Goal: Task Accomplishment & Management: Complete application form

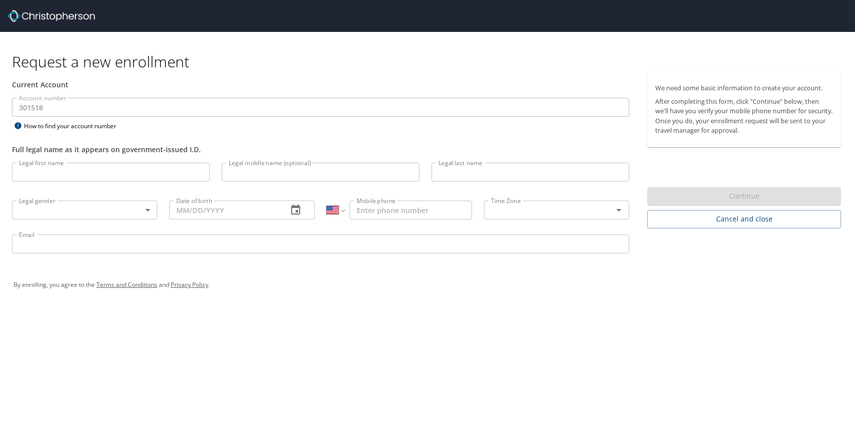
select select "US"
click at [84, 164] on input "Legal first name" at bounding box center [111, 172] width 198 height 19
type input "David"
type input "Getz"
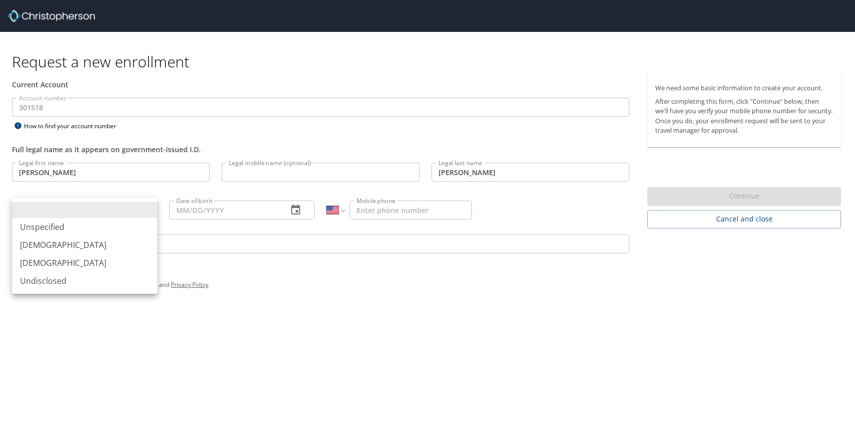
click at [123, 204] on body "Request a new enrollment Current Account Account number 301518 Account number H…" at bounding box center [427, 216] width 855 height 433
click at [91, 244] on li "Male" at bounding box center [84, 245] width 145 height 18
type input "Male"
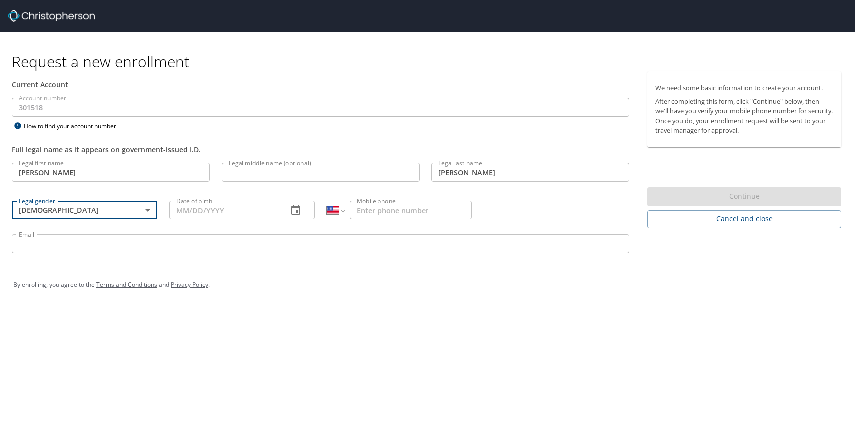
click at [209, 196] on div "Date of birth Date of birth" at bounding box center [241, 210] width 157 height 38
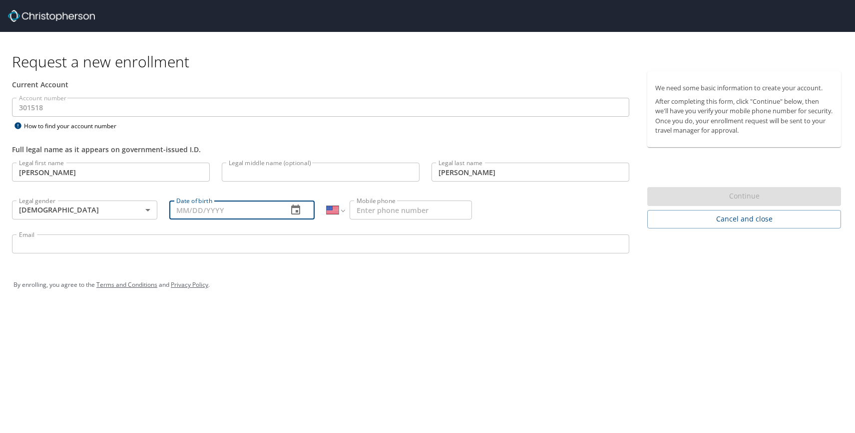
click at [209, 203] on input "Date of birth" at bounding box center [224, 210] width 110 height 19
type input "10/30/1989"
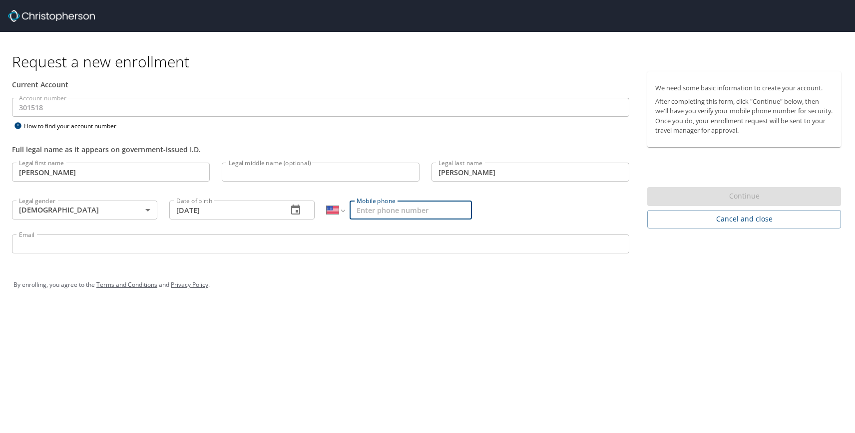
click at [368, 210] on input "Mobile phone" at bounding box center [411, 210] width 122 height 19
type input "(305) 496-0227"
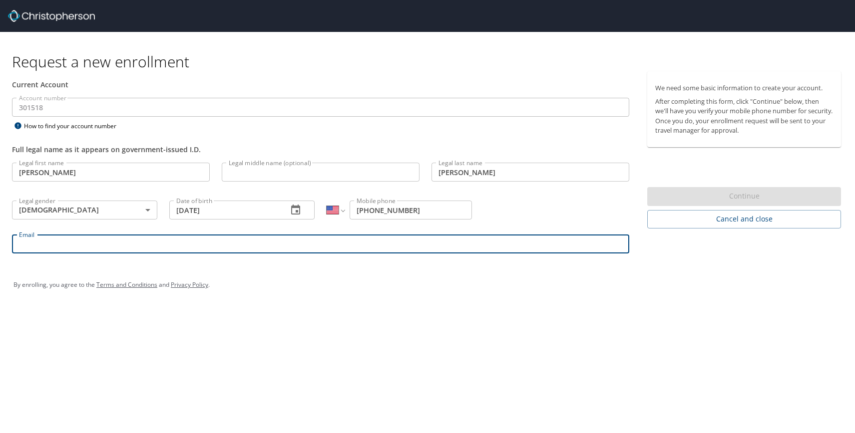
click at [235, 237] on input "Email" at bounding box center [320, 244] width 617 height 19
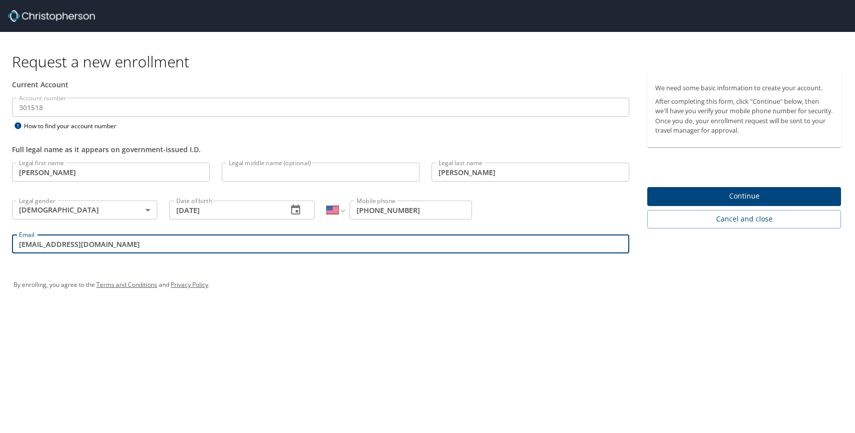
type input "dgetz@cafezupas.com"
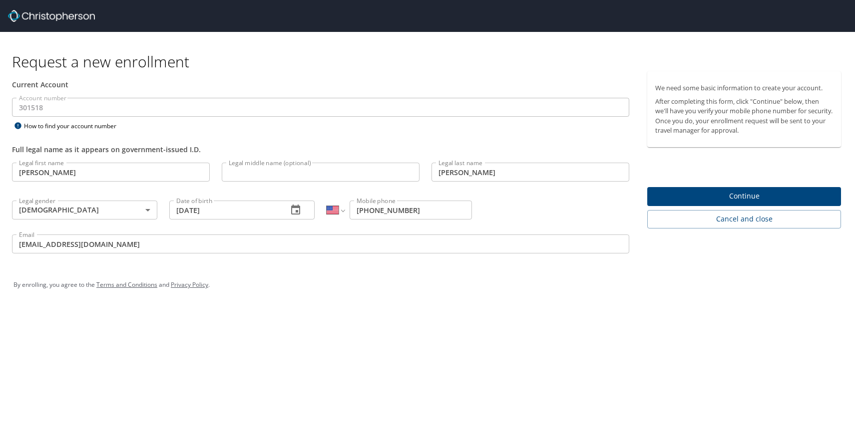
click at [226, 108] on div "Request a new enrollment Current Account Account number 301518 Account number H…" at bounding box center [427, 170] width 855 height 276
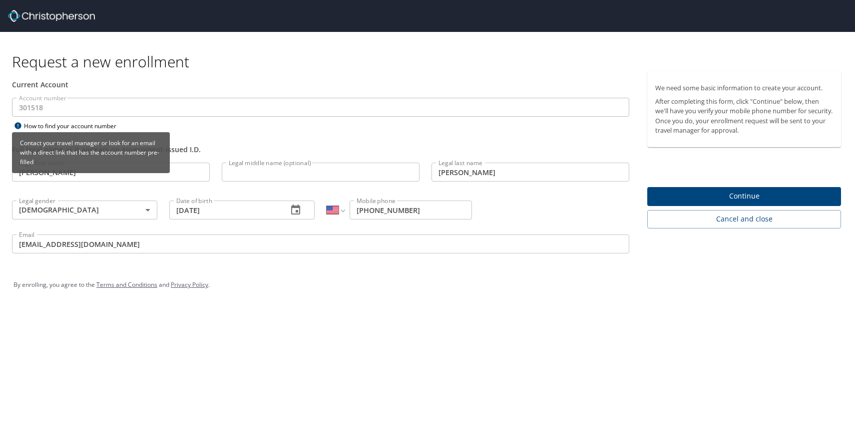
click at [18, 127] on icon at bounding box center [17, 125] width 6 height 6
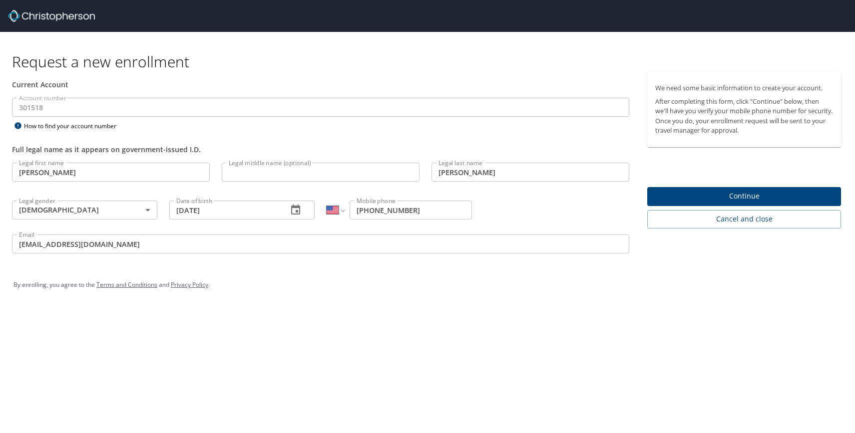
click at [156, 89] on div "Current Account" at bounding box center [320, 84] width 617 height 10
click at [103, 66] on h1 "Request a new enrollment" at bounding box center [430, 61] width 837 height 19
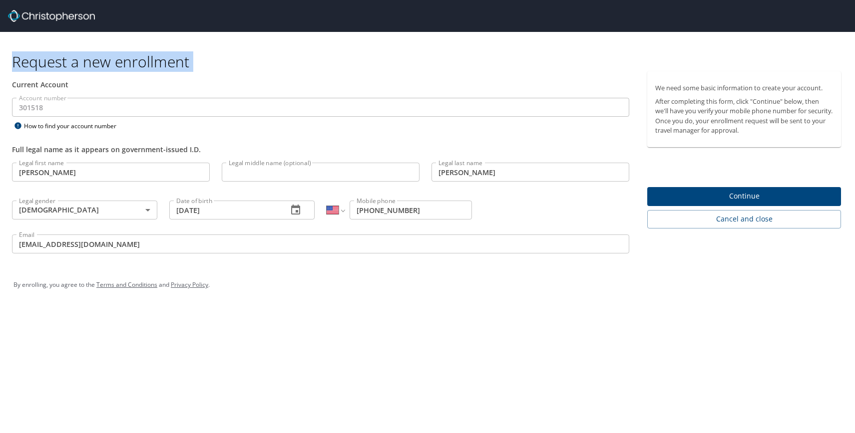
click at [103, 66] on h1 "Request a new enrollment" at bounding box center [430, 61] width 837 height 19
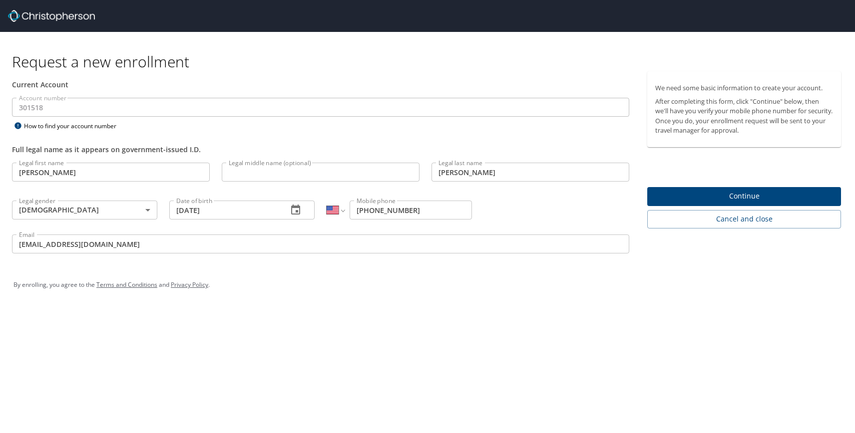
click at [137, 80] on div "Current Account" at bounding box center [320, 84] width 617 height 10
click at [137, 60] on h1 "Request a new enrollment" at bounding box center [430, 61] width 837 height 19
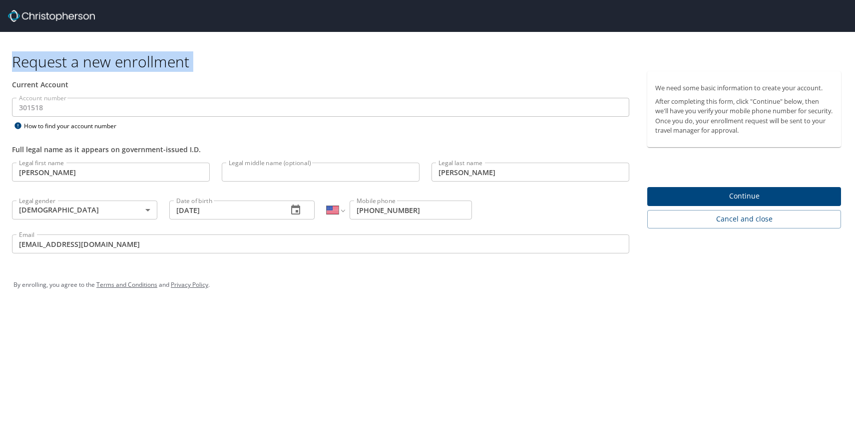
click at [137, 60] on h1 "Request a new enrollment" at bounding box center [430, 61] width 837 height 19
click at [136, 60] on h1 "Request a new enrollment" at bounding box center [430, 61] width 837 height 19
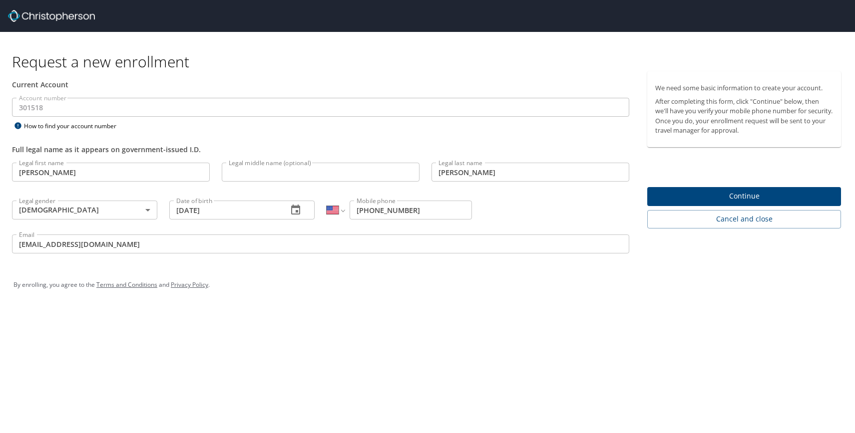
click at [692, 199] on span "Continue" at bounding box center [744, 196] width 178 height 12
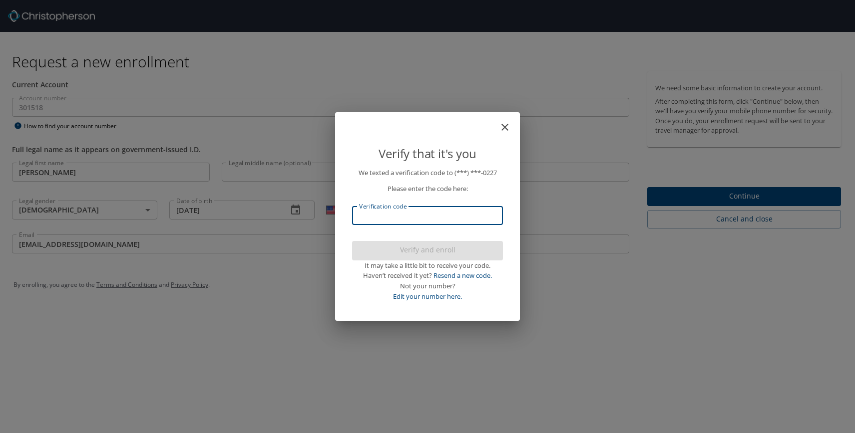
click at [447, 219] on input "Verification code" at bounding box center [427, 215] width 151 height 19
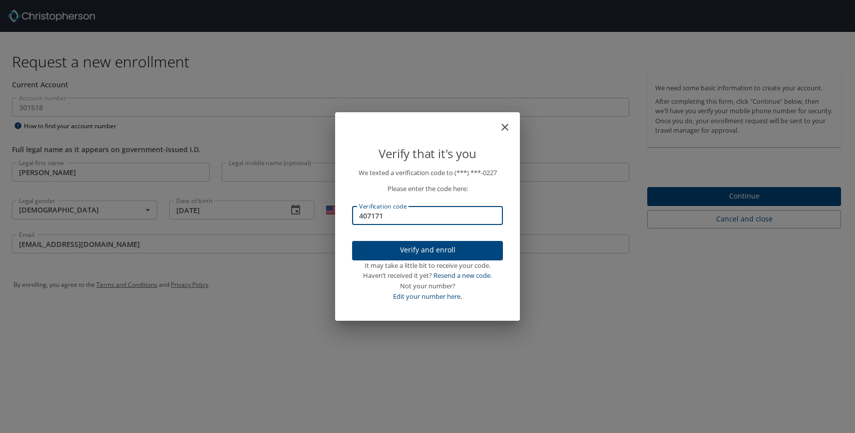
type input "407171"
click at [420, 247] on span "Verify and enroll" at bounding box center [427, 250] width 135 height 12
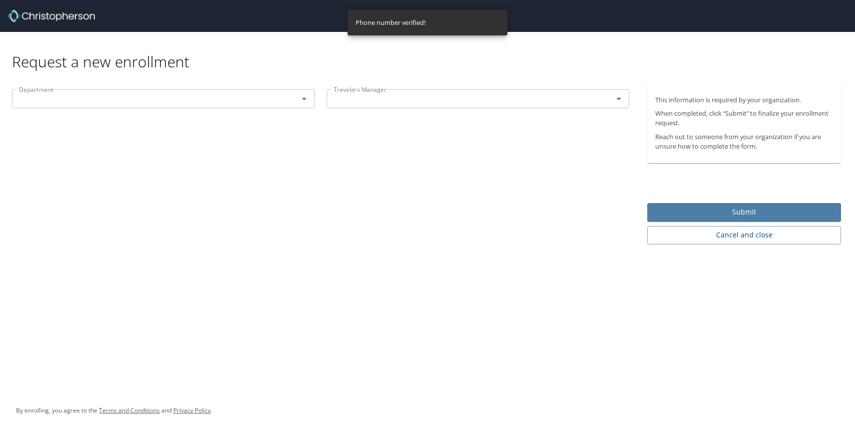
drag, startPoint x: 683, startPoint y: 217, endPoint x: 308, endPoint y: 140, distance: 382.4
click at [313, 142] on div "Request a new enrollment Department Department Travelers Manager Travelers Mana…" at bounding box center [427, 138] width 855 height 213
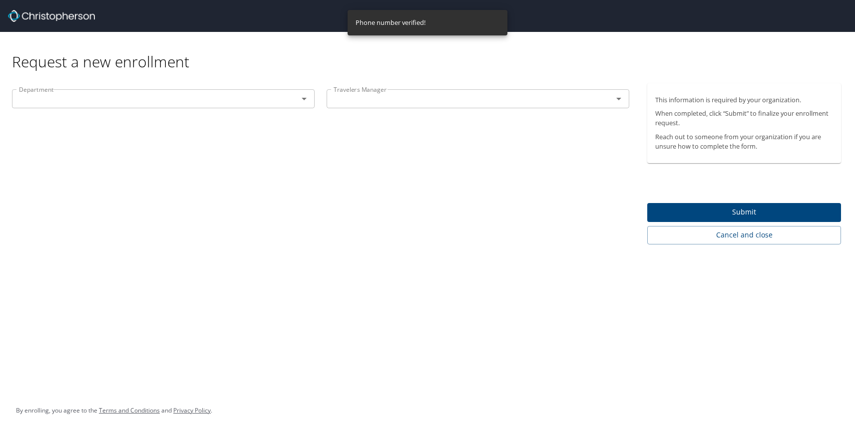
click at [286, 100] on div at bounding box center [297, 99] width 26 height 14
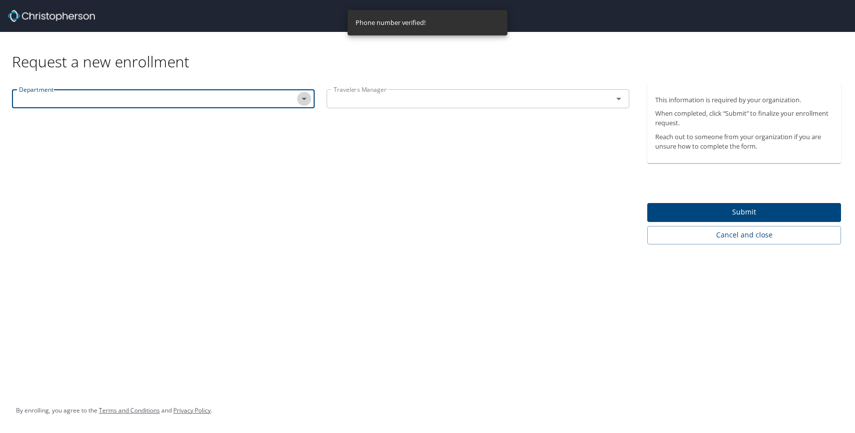
click at [299, 102] on icon "Open" at bounding box center [304, 99] width 12 height 12
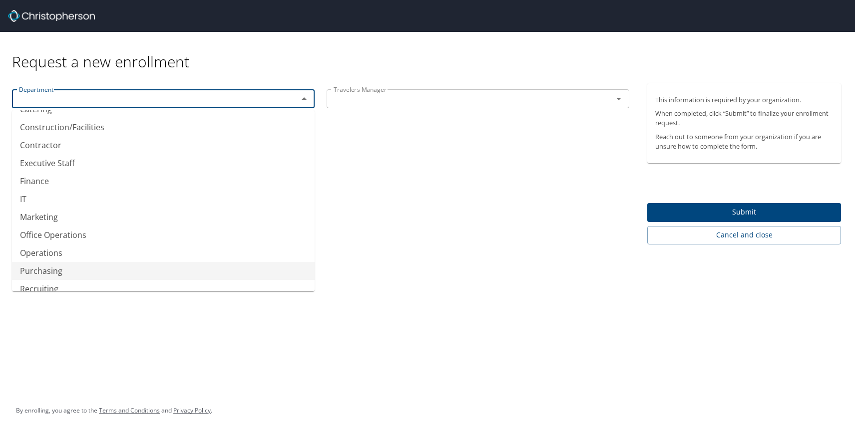
scroll to position [23, 0]
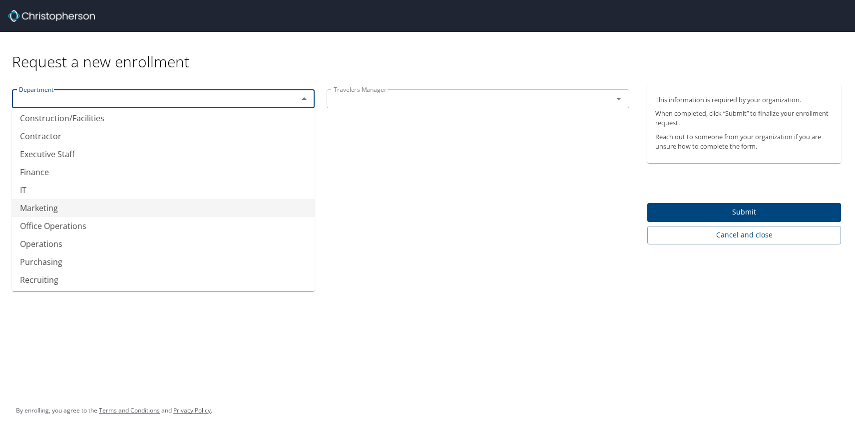
click at [226, 210] on li "Marketing" at bounding box center [163, 208] width 303 height 18
type input "Marketing"
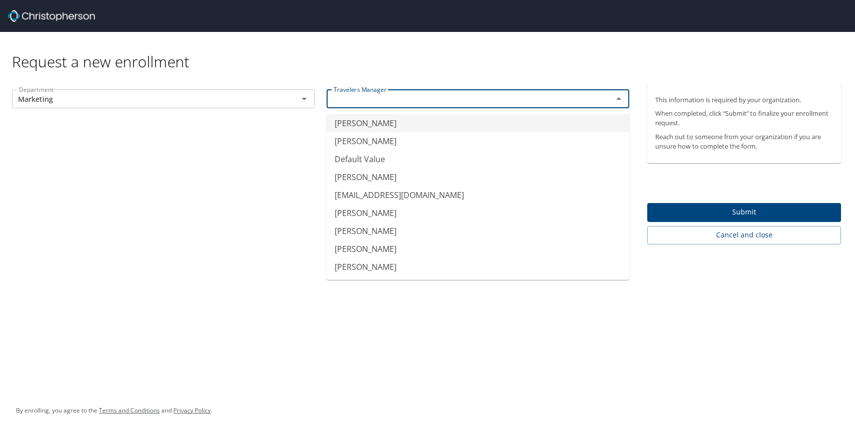
click at [448, 103] on input "text" at bounding box center [463, 98] width 267 height 13
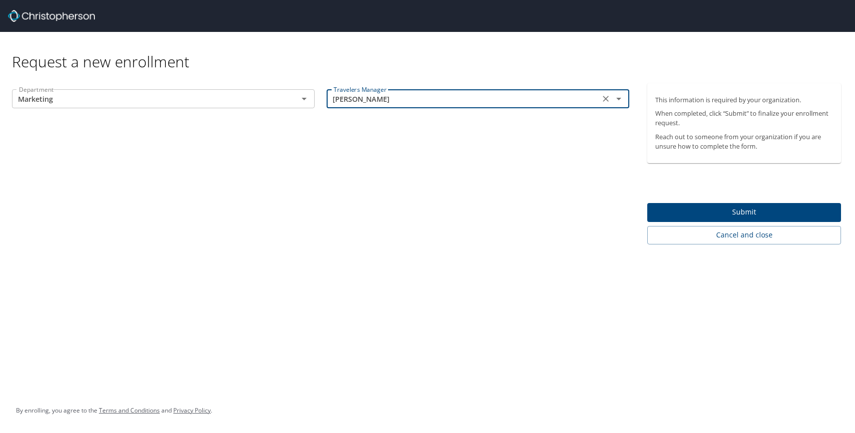
click at [370, 96] on input "Chase Bawden" at bounding box center [463, 98] width 267 height 13
click at [350, 94] on input "Chase Bawden" at bounding box center [463, 98] width 267 height 13
type input "l"
click at [452, 106] on div "Chase Bawden Travelers Manager" at bounding box center [478, 98] width 303 height 19
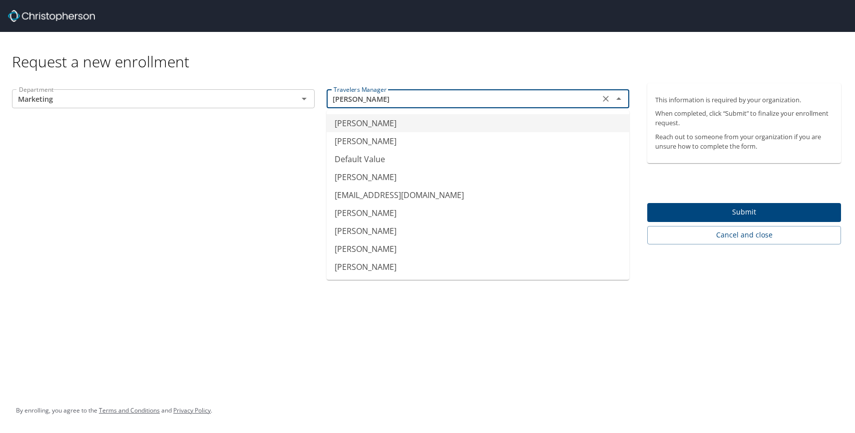
drag, startPoint x: 453, startPoint y: 95, endPoint x: 594, endPoint y: 99, distance: 140.9
click at [454, 95] on input "Chase Bawden" at bounding box center [463, 98] width 267 height 13
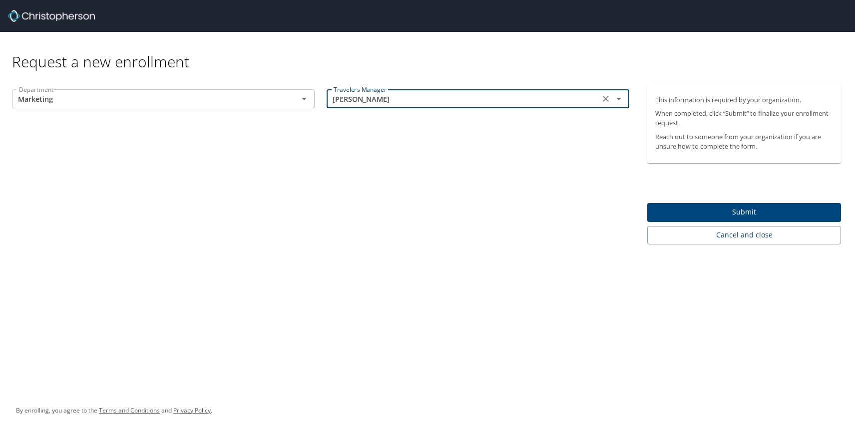
click at [369, 110] on p at bounding box center [478, 109] width 303 height 2
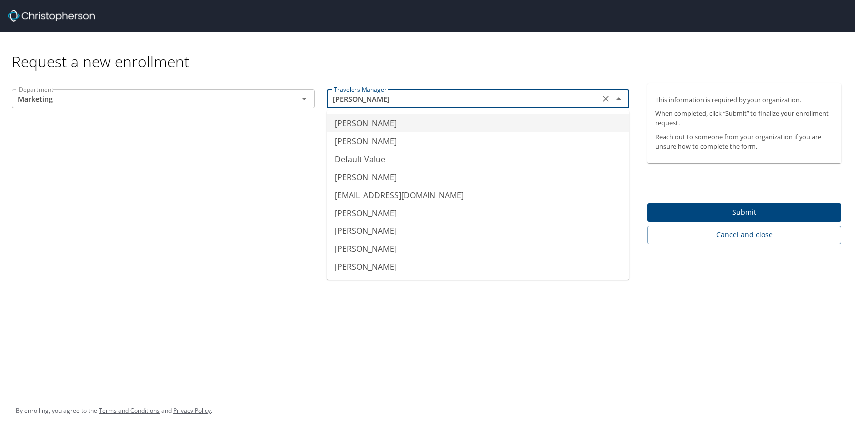
click at [371, 105] on input "Chase Bawden" at bounding box center [463, 98] width 267 height 13
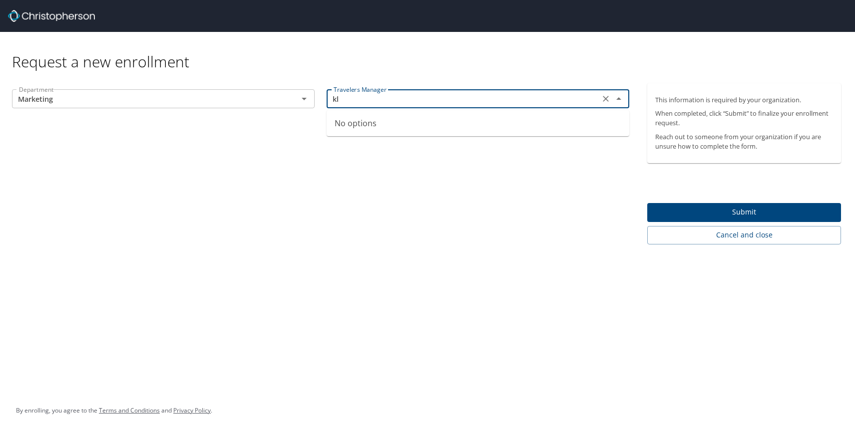
type input "k"
type input "L"
click at [429, 96] on input "Chase Bawden" at bounding box center [463, 98] width 267 height 13
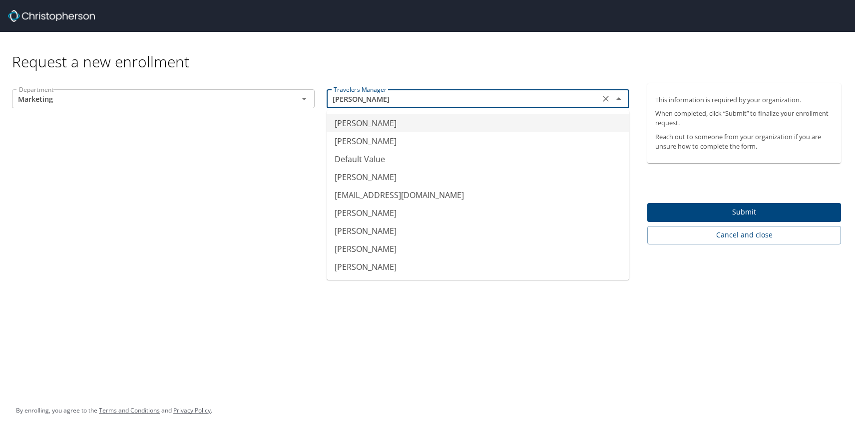
click at [512, 100] on input "Chase Bawden" at bounding box center [463, 98] width 267 height 13
click at [469, 199] on li "JLARSEN@CAFEZUPAS.COM" at bounding box center [478, 195] width 303 height 18
type input "JLARSEN@CAFEZUPAS.COM"
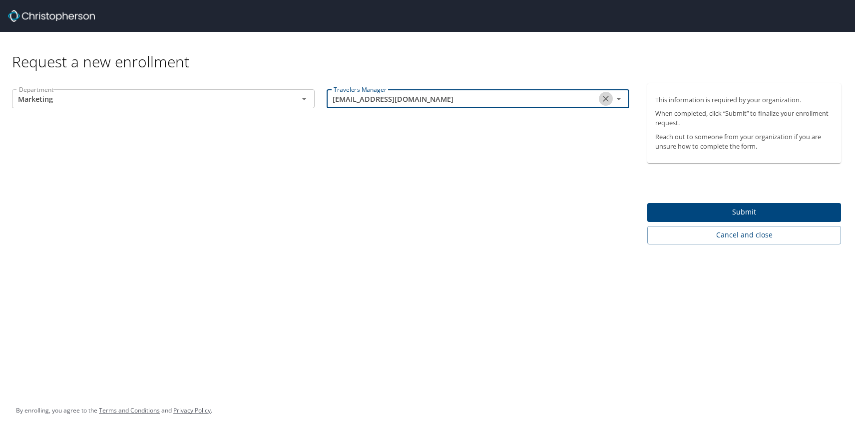
click at [603, 98] on icon "Clear" at bounding box center [606, 99] width 10 height 10
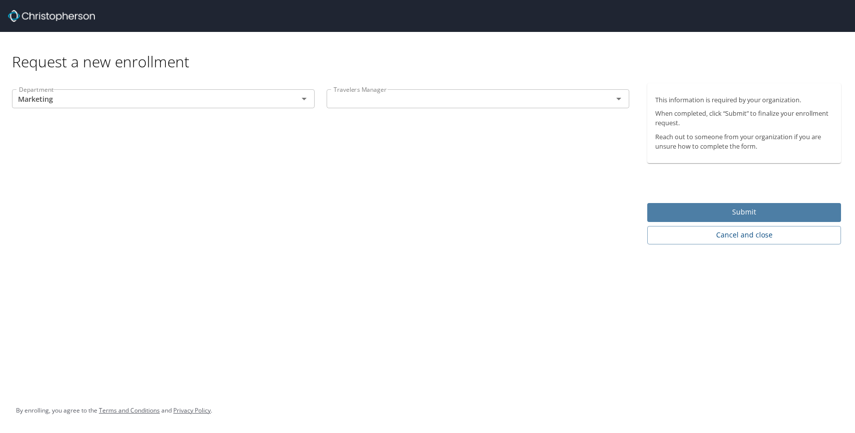
click at [688, 212] on span "Submit" at bounding box center [744, 212] width 178 height 12
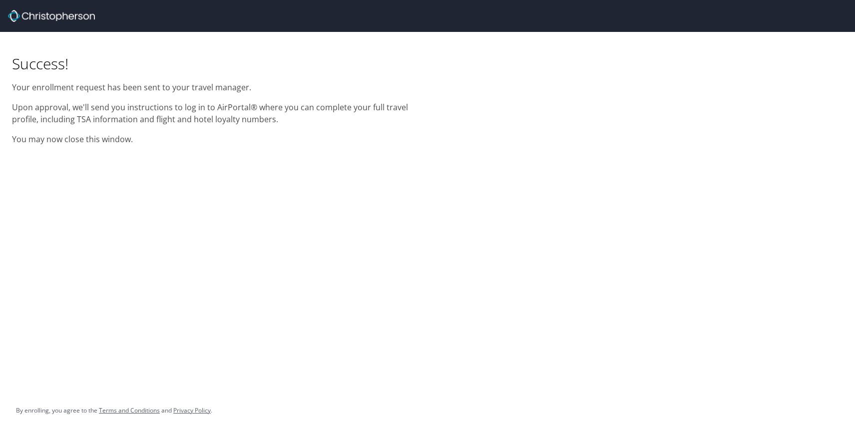
click at [297, 189] on div "Success! Your enrollment request has been sent to your travel manager. Upon app…" at bounding box center [427, 216] width 855 height 433
click at [64, 88] on p "Your enrollment request has been sent to your travel manager." at bounding box center [213, 87] width 403 height 12
click at [248, 146] on div "Success! Your enrollment request has been sent to your travel manager. Upon app…" at bounding box center [213, 91] width 415 height 119
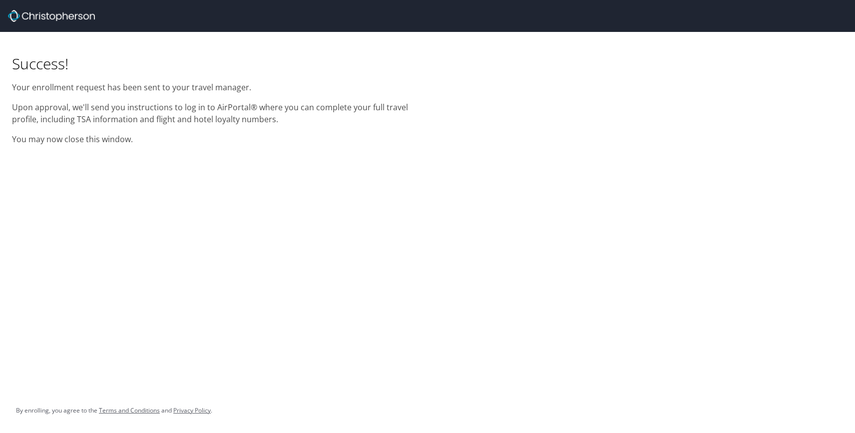
drag, startPoint x: 248, startPoint y: 146, endPoint x: 160, endPoint y: 143, distance: 88.0
click at [160, 144] on div "Success! Your enrollment request has been sent to your travel manager. Upon app…" at bounding box center [213, 91] width 415 height 119
click at [160, 143] on p "You may now close this window." at bounding box center [213, 139] width 403 height 12
click at [159, 143] on p "You may now close this window." at bounding box center [213, 139] width 403 height 12
click at [100, 80] on div "Success! Your enrollment request has been sent to your travel manager. Upon app…" at bounding box center [213, 91] width 415 height 119
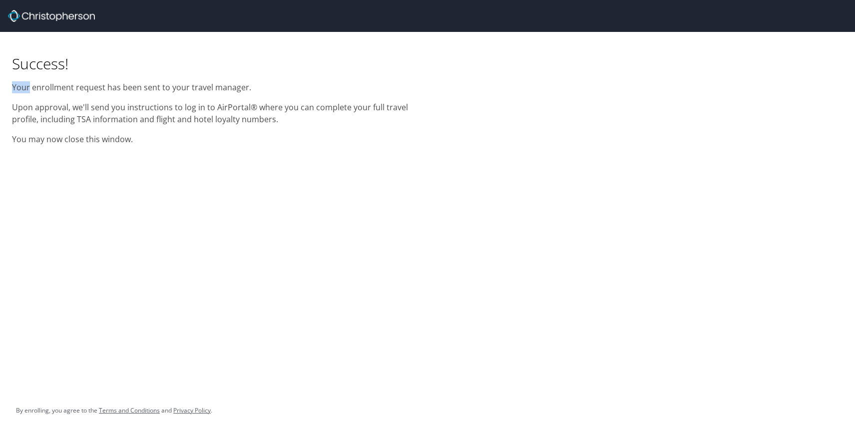
click at [100, 80] on div "Success! Your enrollment request has been sent to your travel manager. Upon app…" at bounding box center [213, 91] width 415 height 119
click at [108, 96] on div "Success! Your enrollment request has been sent to your travel manager. Upon app…" at bounding box center [213, 91] width 415 height 119
click at [205, 112] on p "Upon approval, we'll send you instructions to log in to AirPortal® where you ca…" at bounding box center [213, 113] width 403 height 24
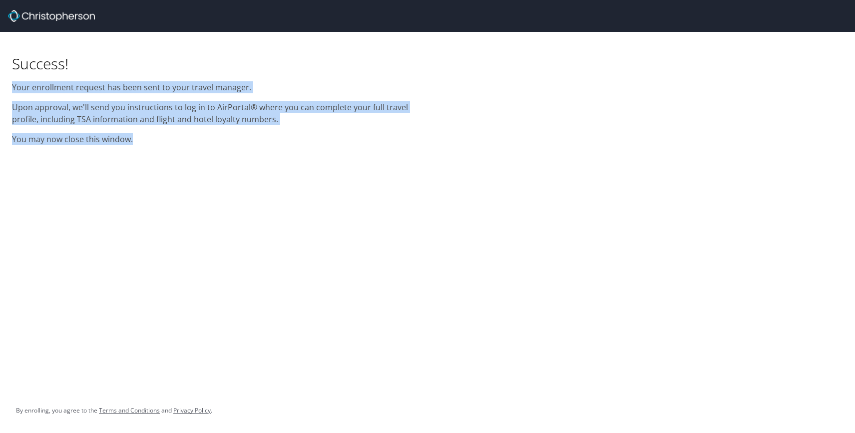
drag, startPoint x: 282, startPoint y: 141, endPoint x: 11, endPoint y: 84, distance: 276.1
click at [11, 84] on div "Success! Your enrollment request has been sent to your travel manager. Upon app…" at bounding box center [213, 91] width 415 height 119
copy div "Your enrollment request has been sent to your travel manager. Upon approval, we…"
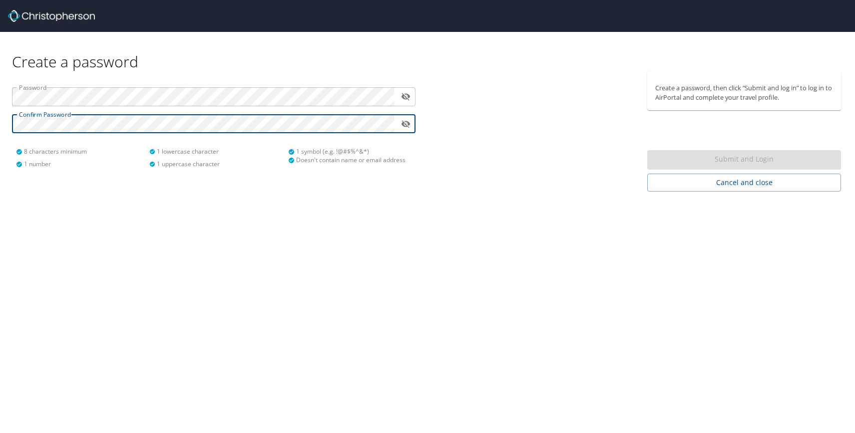
click at [407, 106] on div "Password ​ Confirm Password ​ 8 characters minimum 1 number 1 lowercase charact…" at bounding box center [213, 123] width 415 height 105
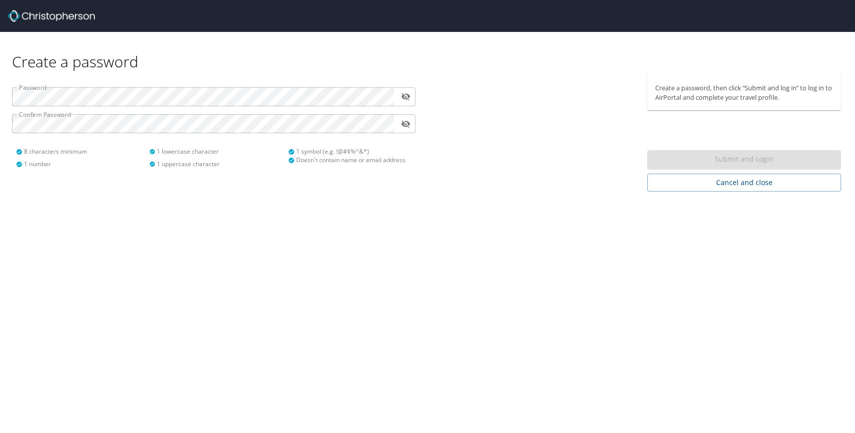
click at [407, 99] on icon "toggle password visibility" at bounding box center [405, 96] width 9 height 9
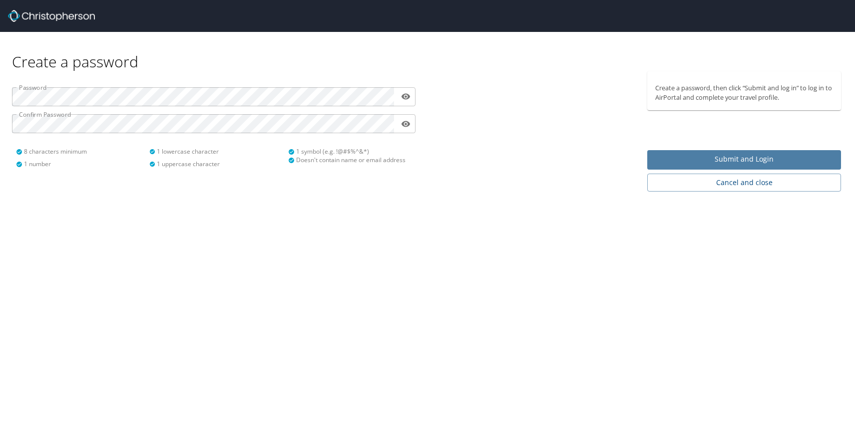
click at [686, 155] on span "Submit and Login" at bounding box center [744, 159] width 178 height 12
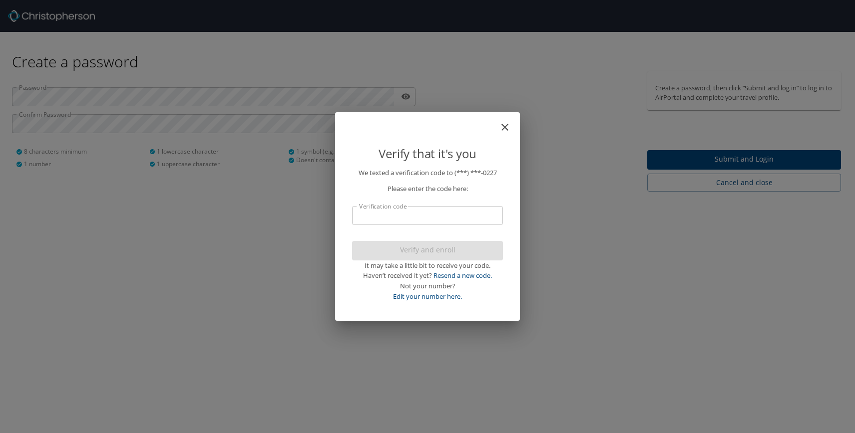
click at [414, 216] on input "Verification code" at bounding box center [427, 215] width 151 height 19
type input "4"
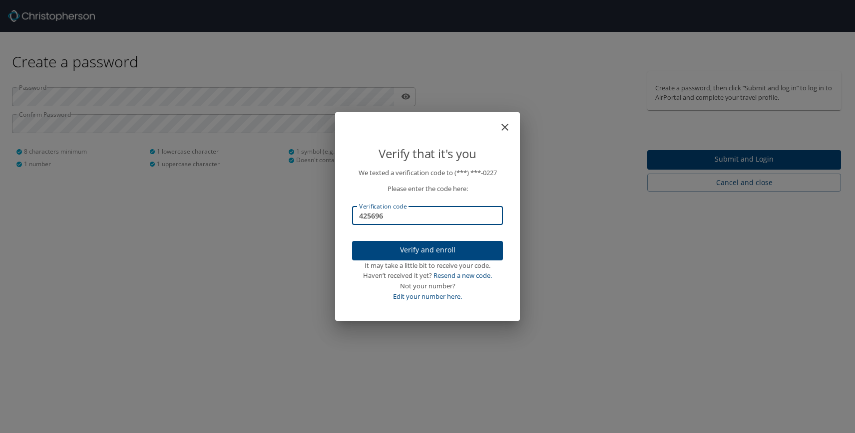
type input "425696"
click at [387, 236] on p "We texted a verification code to (***) ***- 0227 Please enter the code here: Ve…" at bounding box center [427, 235] width 151 height 134
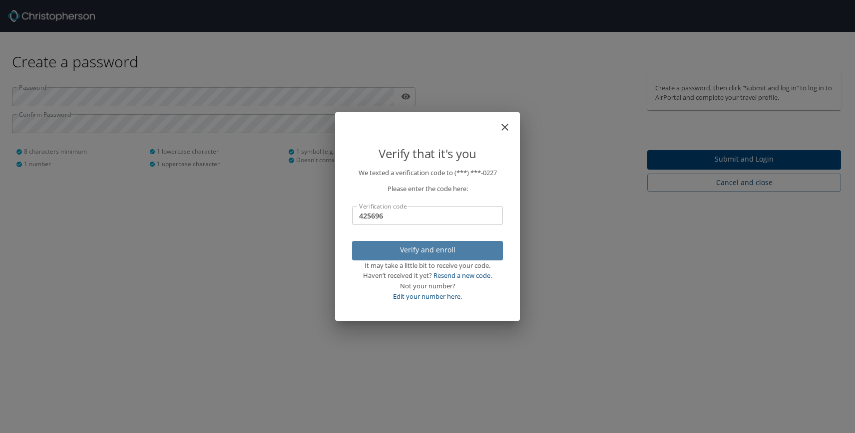
click at [386, 253] on span "Verify and enroll" at bounding box center [427, 250] width 135 height 12
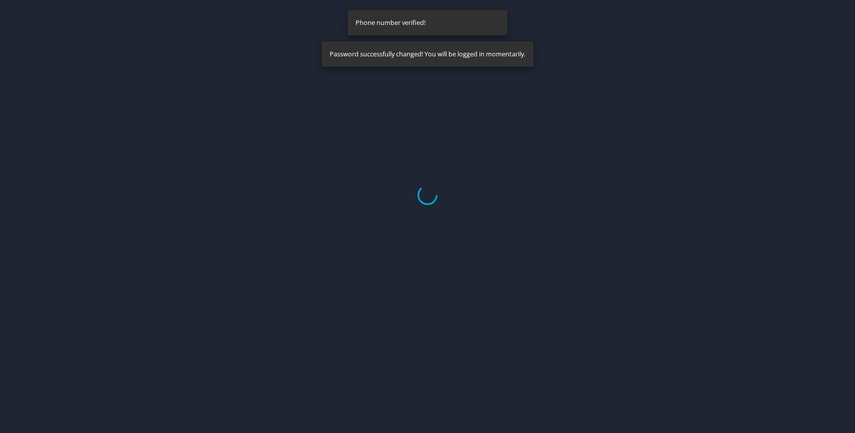
select select "US"
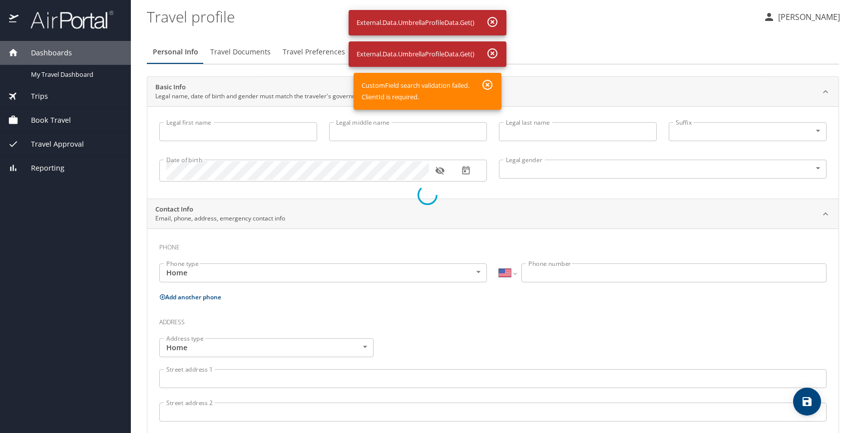
click at [298, 118] on div at bounding box center [427, 195] width 855 height 477
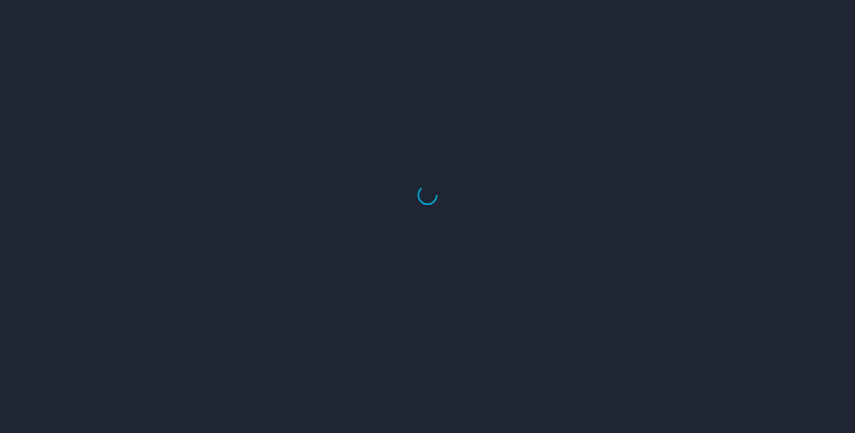
select select "US"
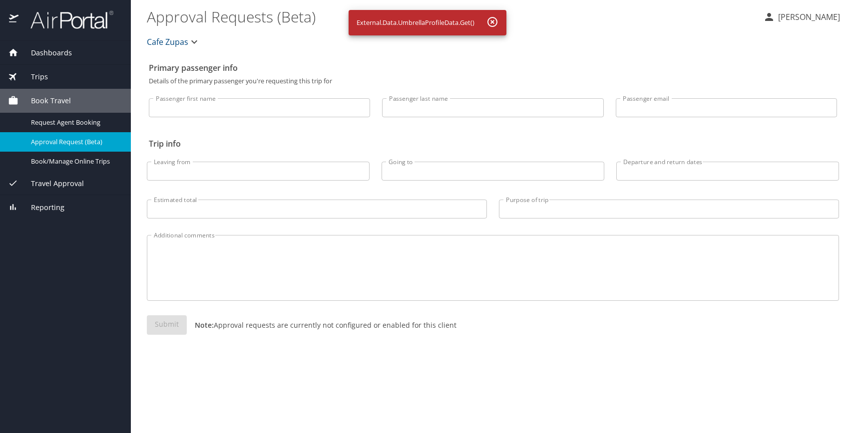
click at [479, 50] on div "Cafe Zupas" at bounding box center [493, 42] width 704 height 32
click at [242, 113] on input "Passenger first name" at bounding box center [259, 107] width 221 height 19
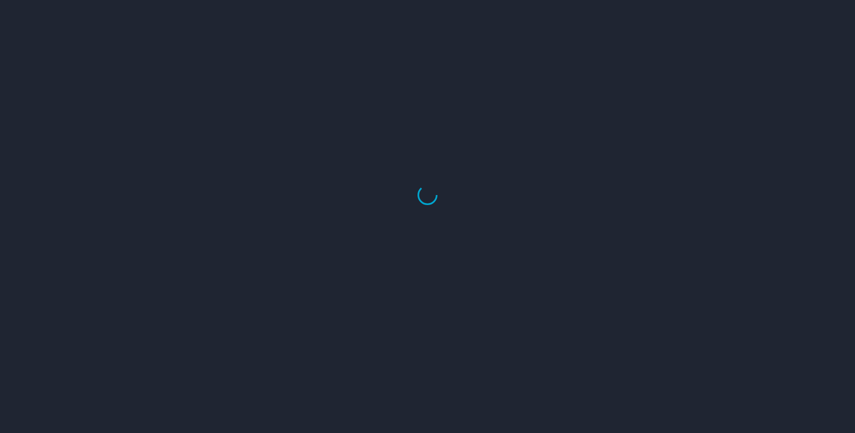
select select "US"
